Goal: Task Accomplishment & Management: Use online tool/utility

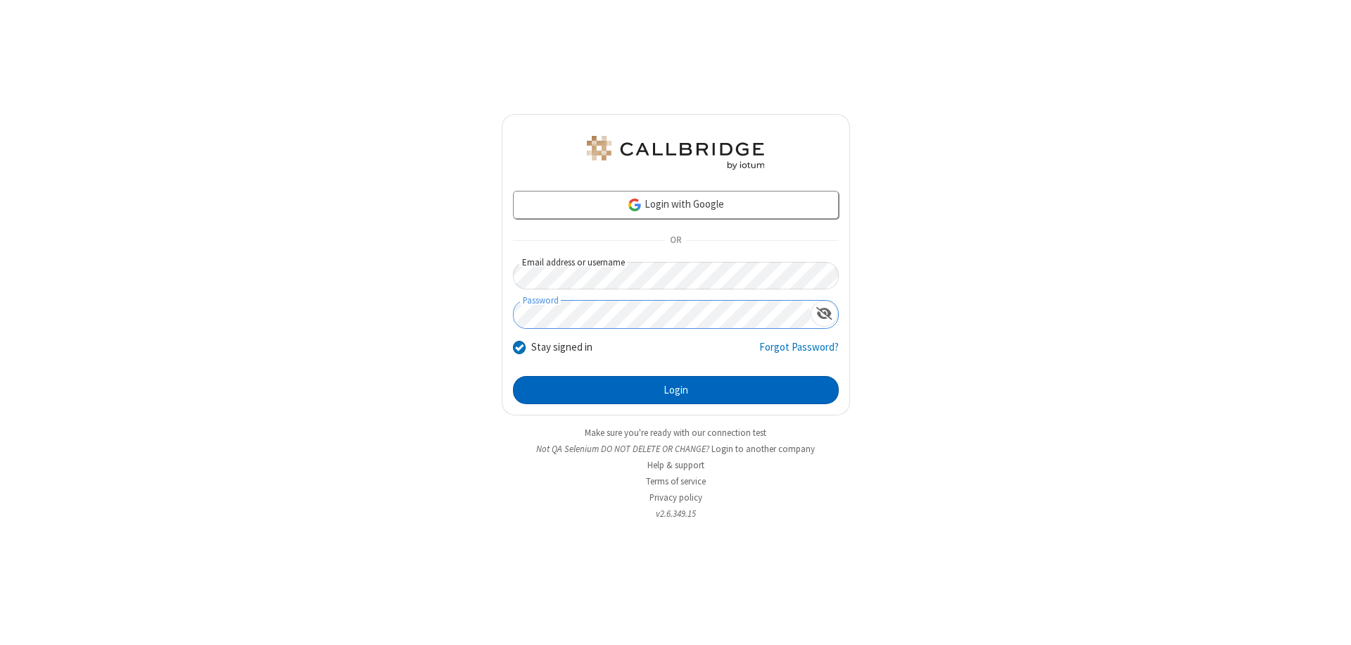
click at [675, 390] on button "Login" at bounding box center [676, 390] width 326 height 28
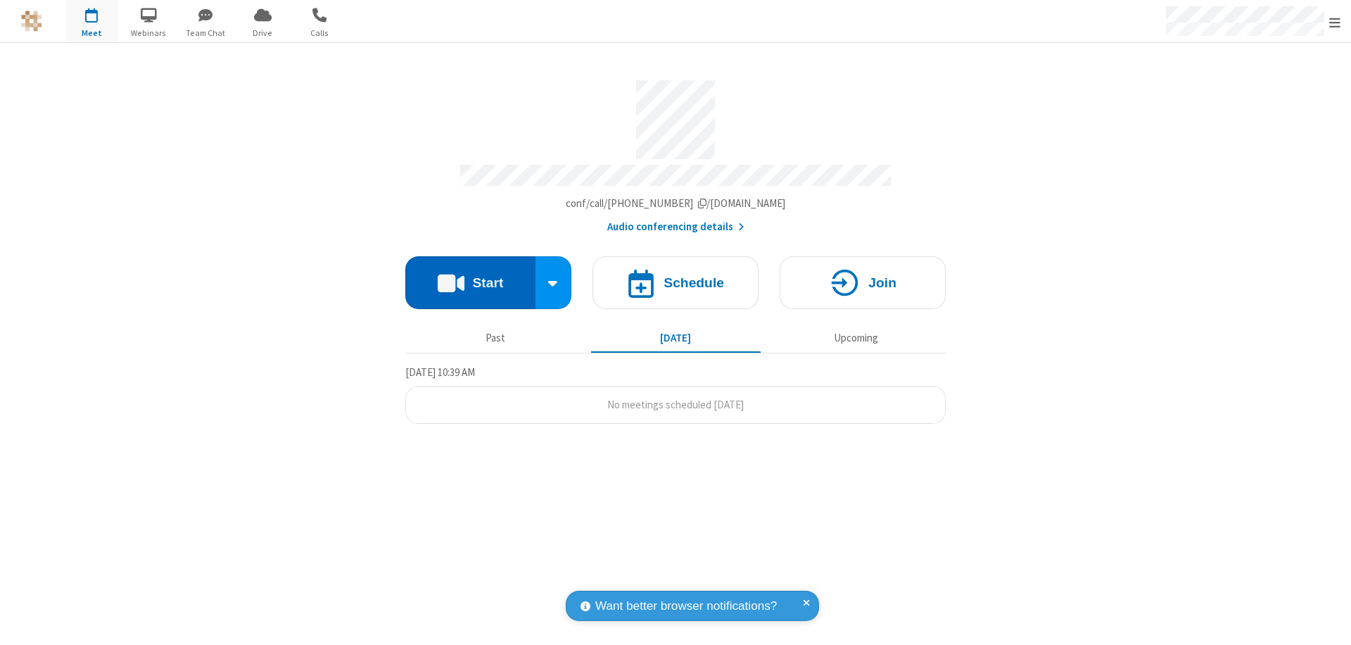
click at [470, 276] on button "Start" at bounding box center [470, 282] width 130 height 53
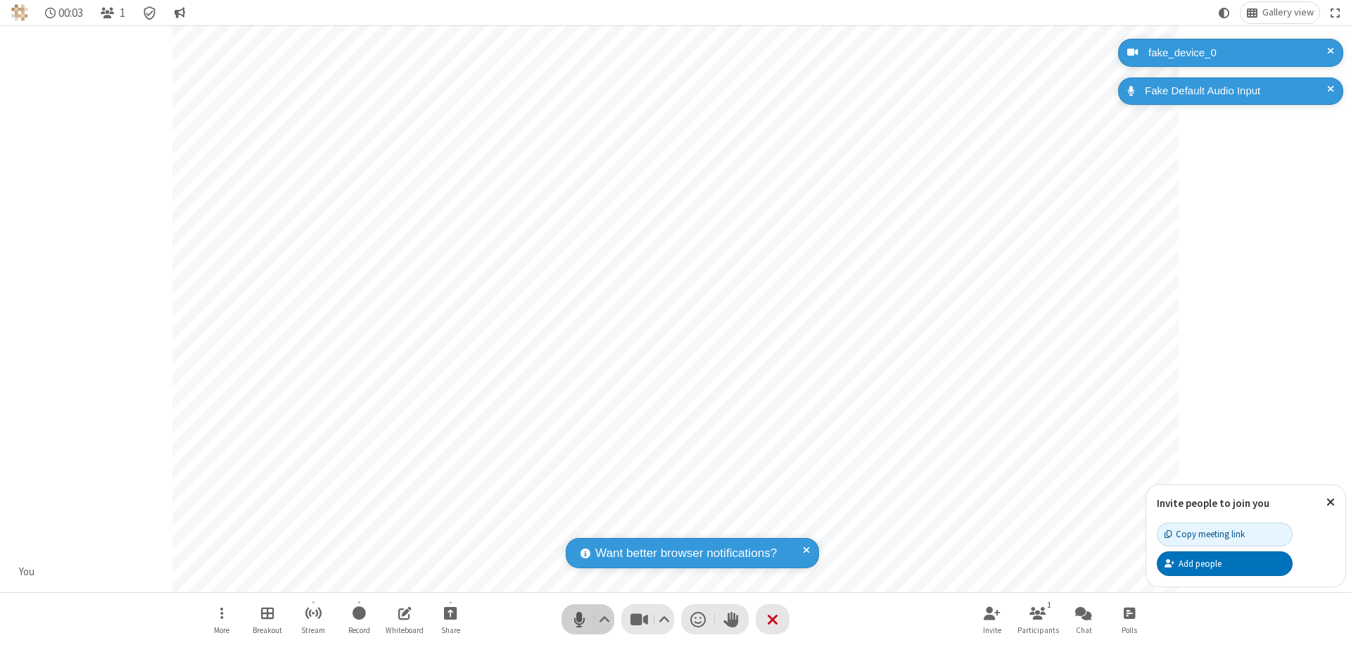
click at [579, 618] on span "Mute (⌘+Shift+A)" at bounding box center [579, 619] width 21 height 20
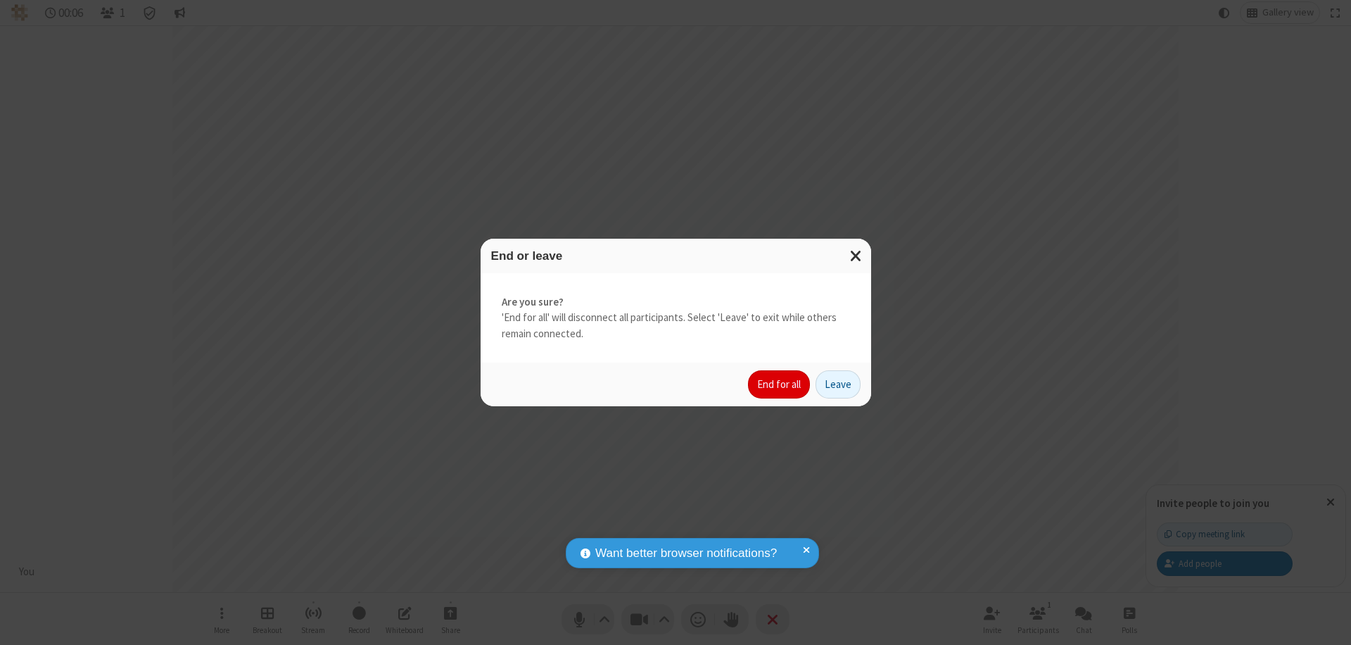
click at [780, 384] on button "End for all" at bounding box center [779, 384] width 62 height 28
